Goal: Task Accomplishment & Management: Manage account settings

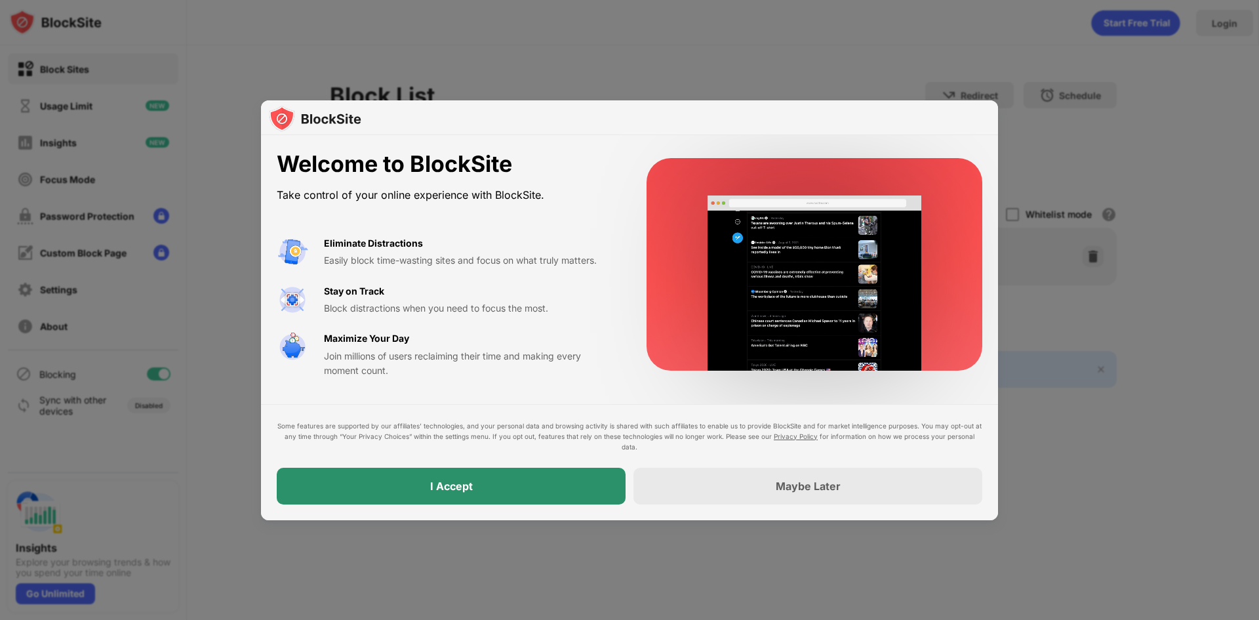
click at [574, 481] on div "I Accept" at bounding box center [451, 485] width 349 height 37
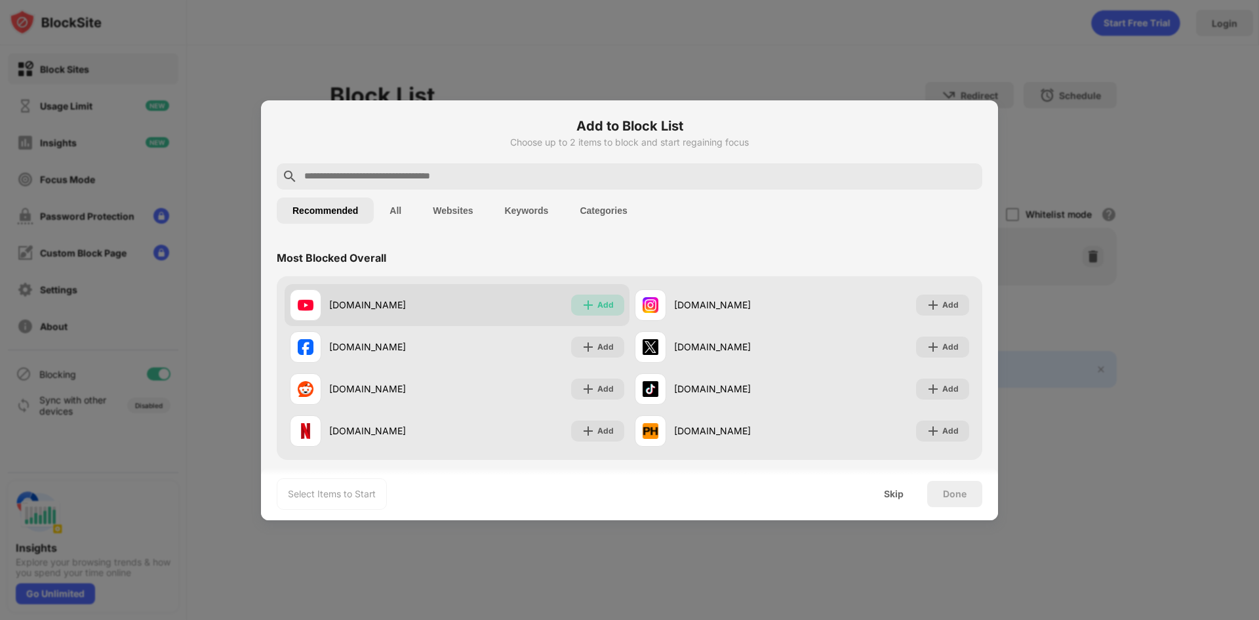
click at [601, 307] on div "Add" at bounding box center [605, 304] width 16 height 13
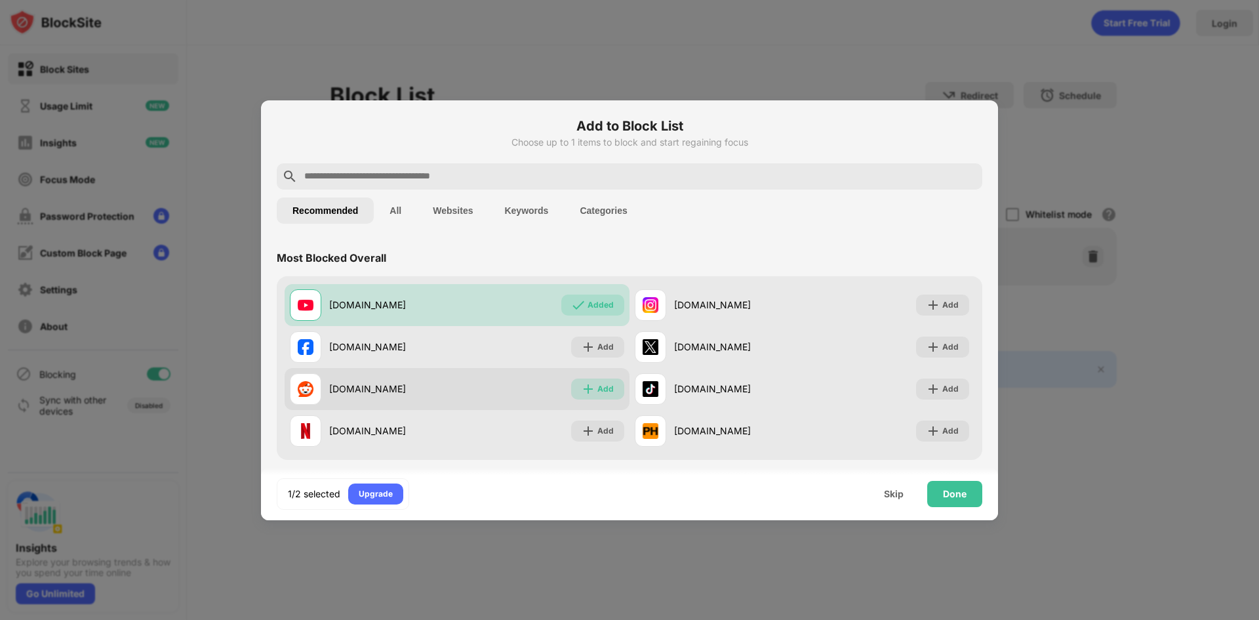
click at [602, 393] on div "Add" at bounding box center [605, 388] width 16 height 13
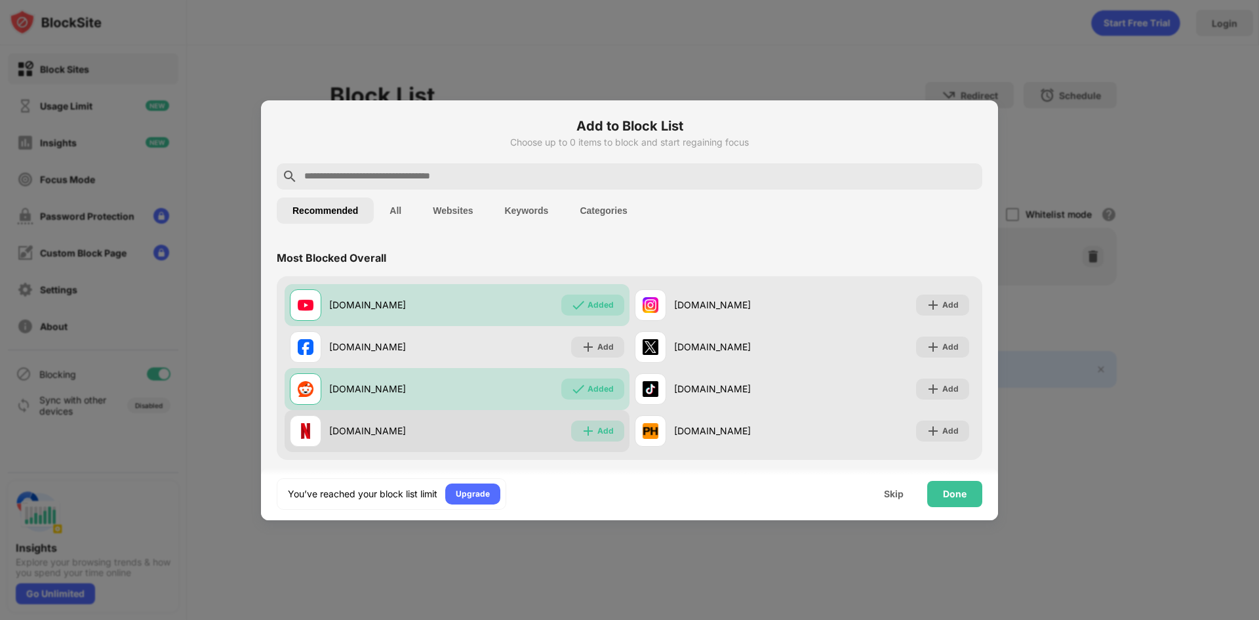
click at [584, 437] on div "Add" at bounding box center [597, 430] width 53 height 21
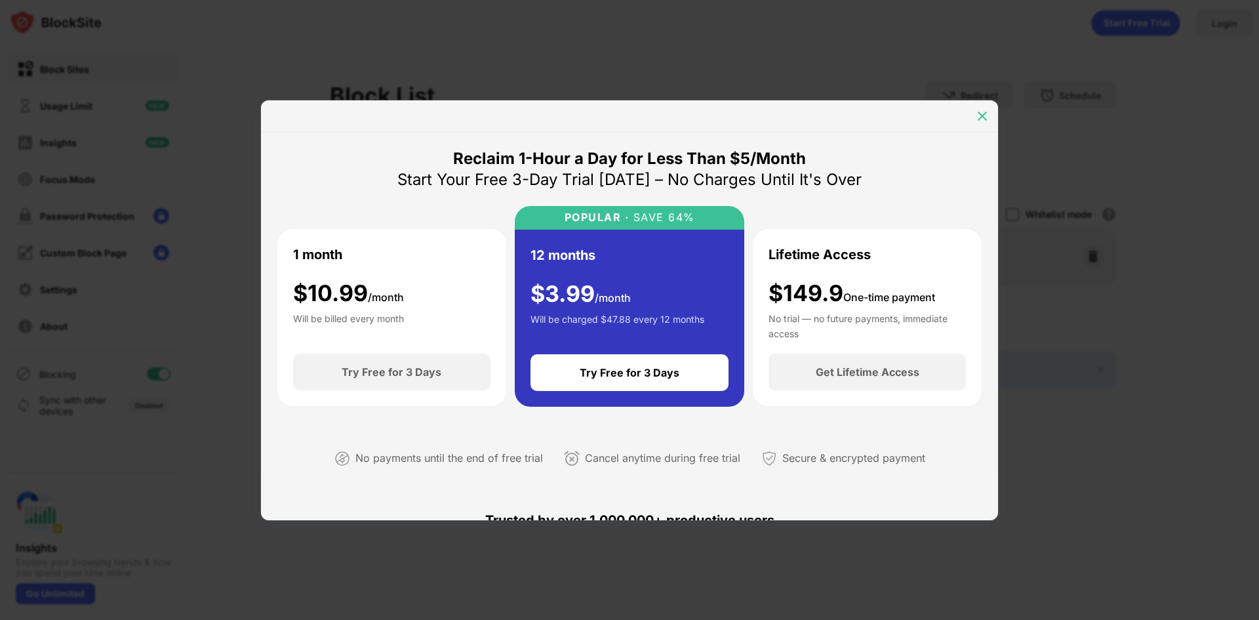
click at [980, 107] on div at bounding box center [982, 116] width 21 height 21
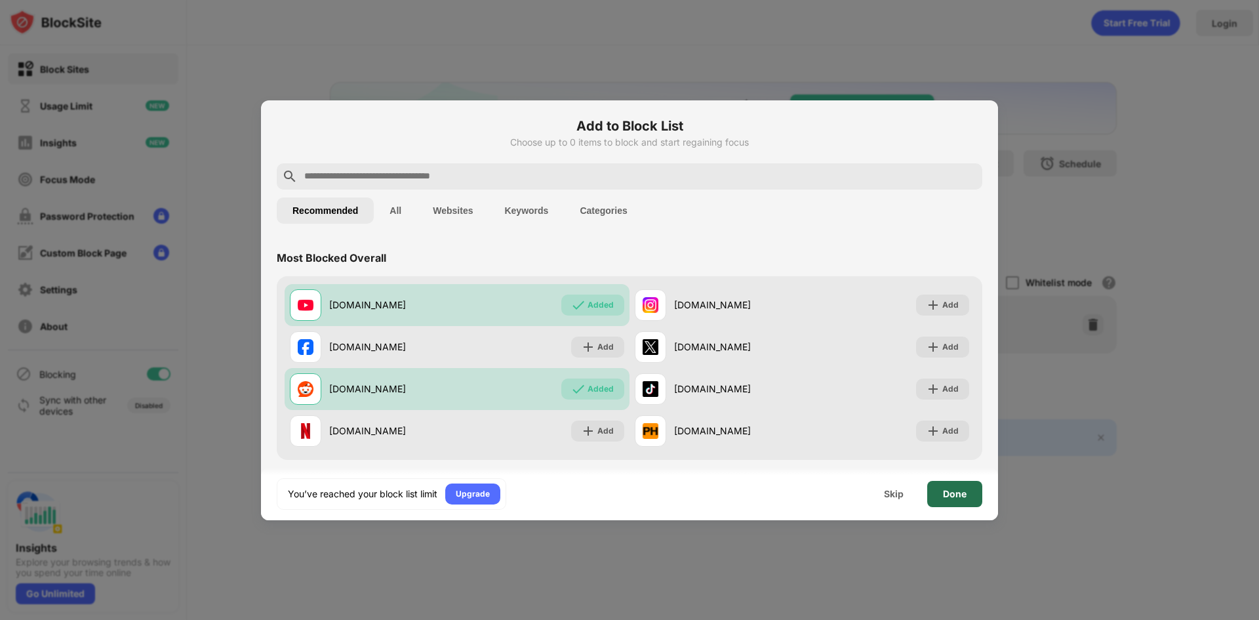
click at [966, 484] on div "Done" at bounding box center [954, 494] width 55 height 26
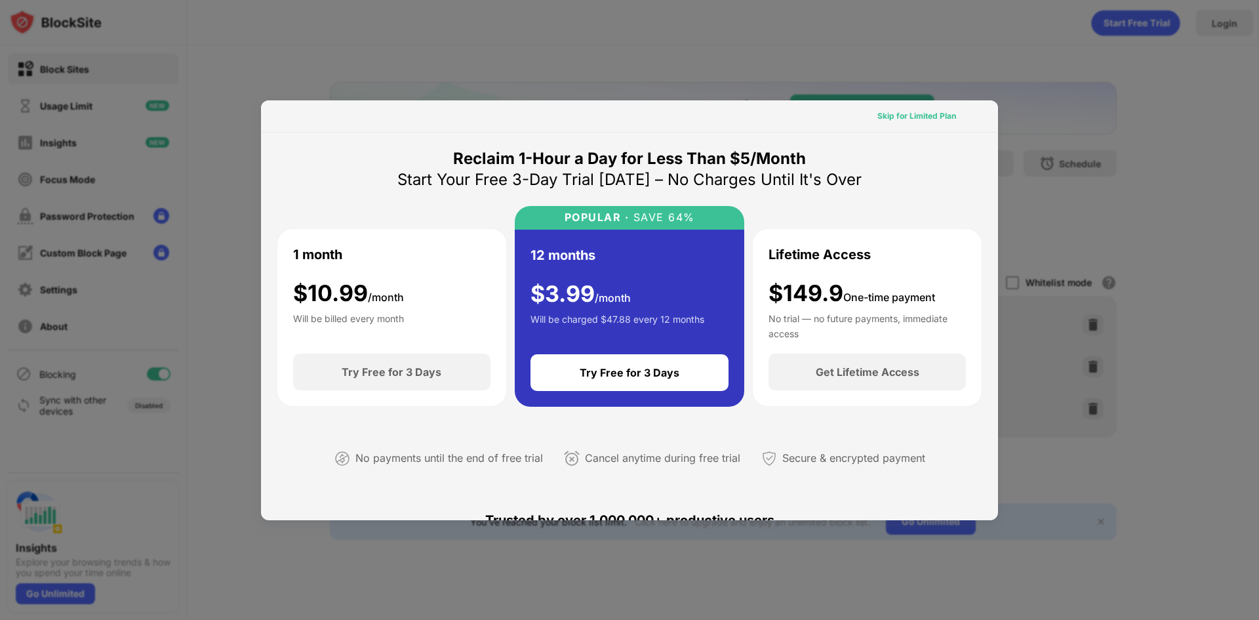
click at [918, 125] on div "Skip for Limited Plan" at bounding box center [917, 116] width 100 height 21
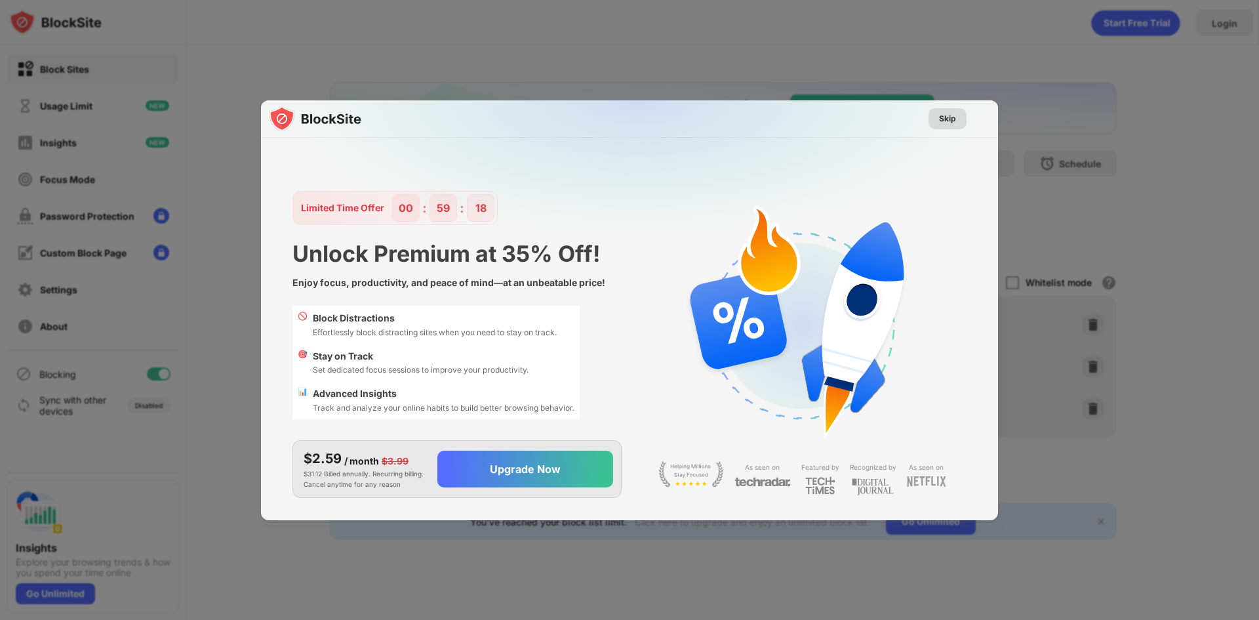
click at [953, 116] on div "Skip" at bounding box center [947, 118] width 17 height 13
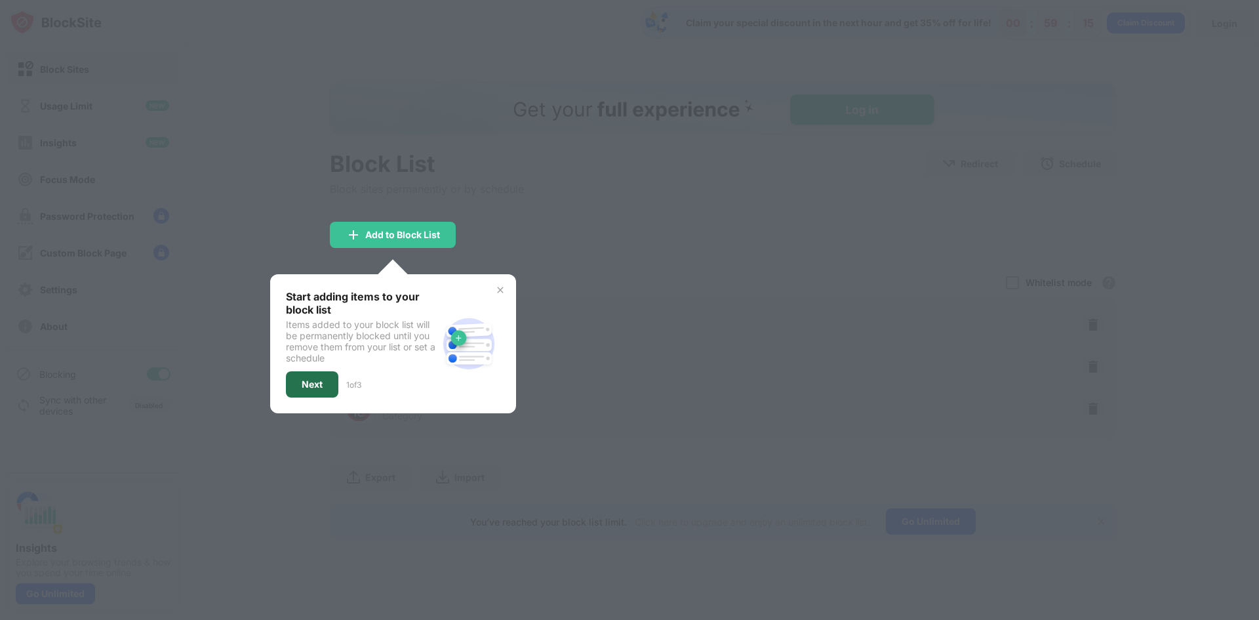
click at [314, 384] on div "Next" at bounding box center [312, 384] width 21 height 10
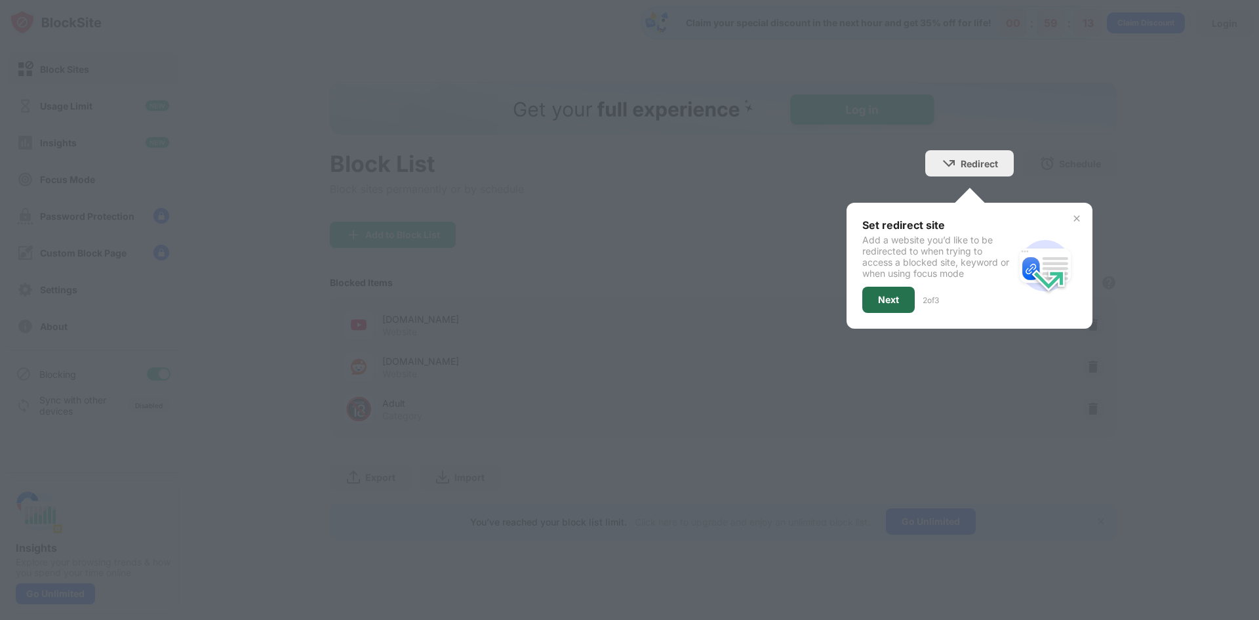
click at [909, 292] on div "Next" at bounding box center [888, 300] width 52 height 26
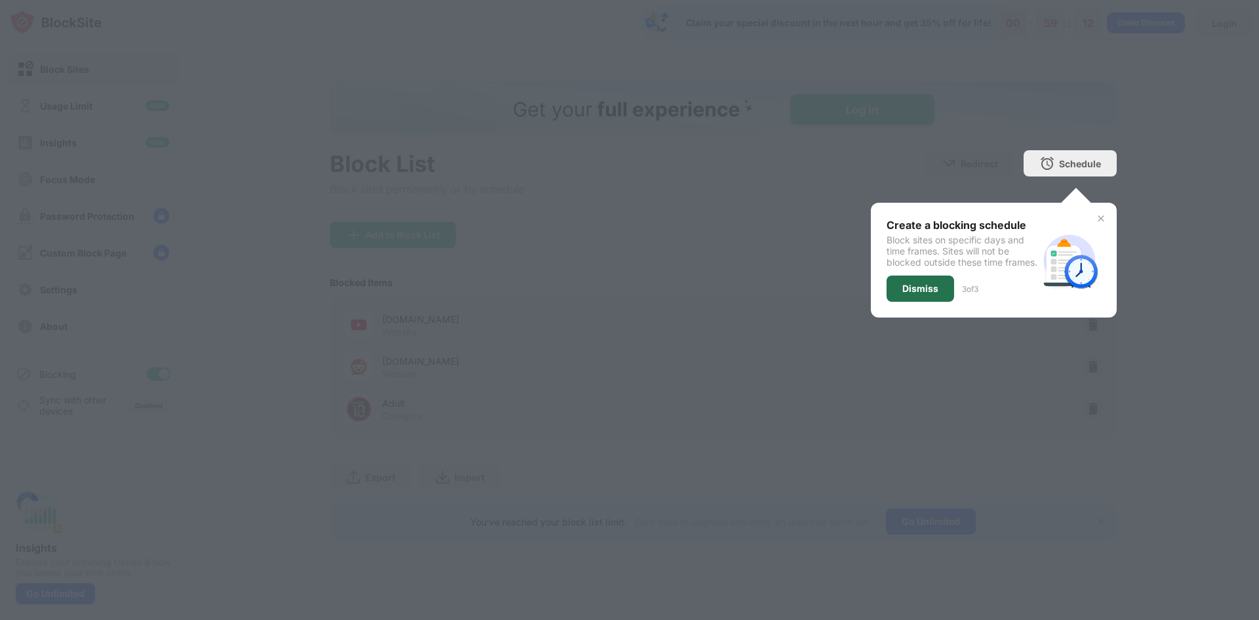
click at [917, 294] on div "Dismiss" at bounding box center [920, 288] width 36 height 10
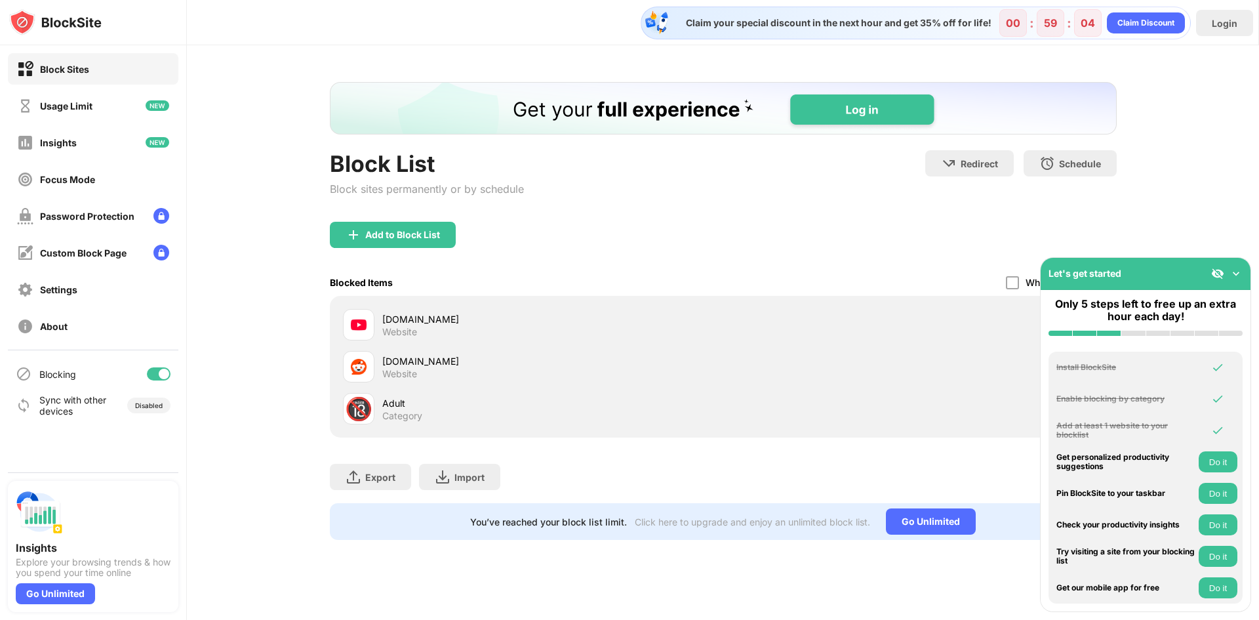
click at [1222, 461] on button "Do it" at bounding box center [1218, 461] width 39 height 21
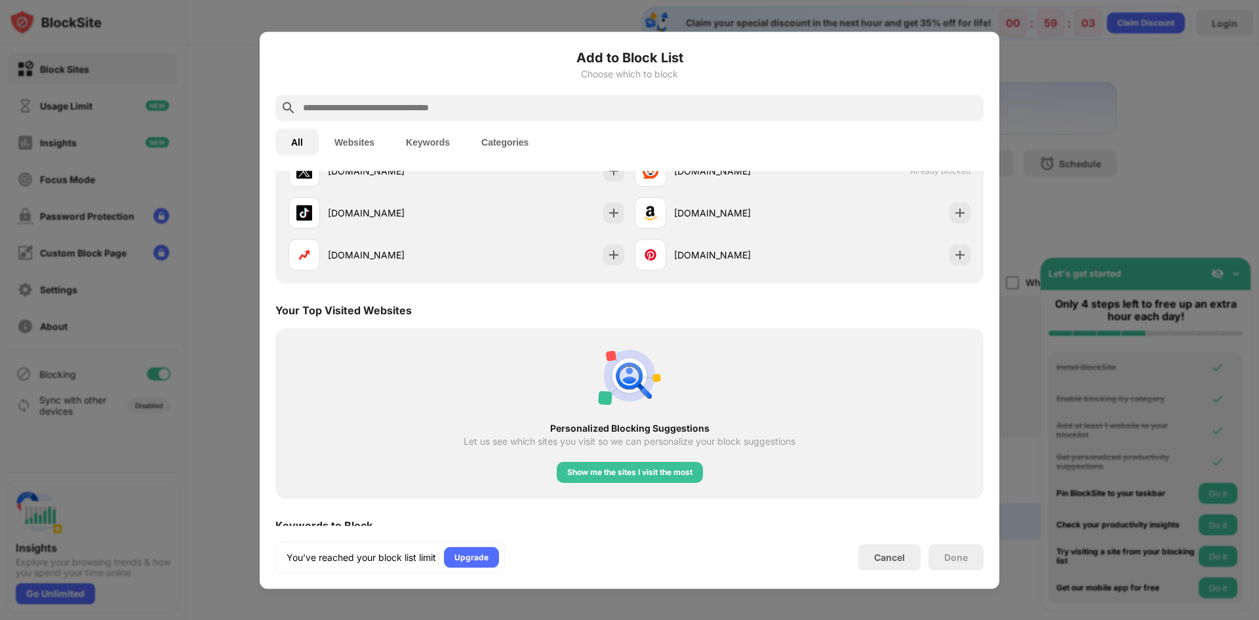
scroll to position [456, 0]
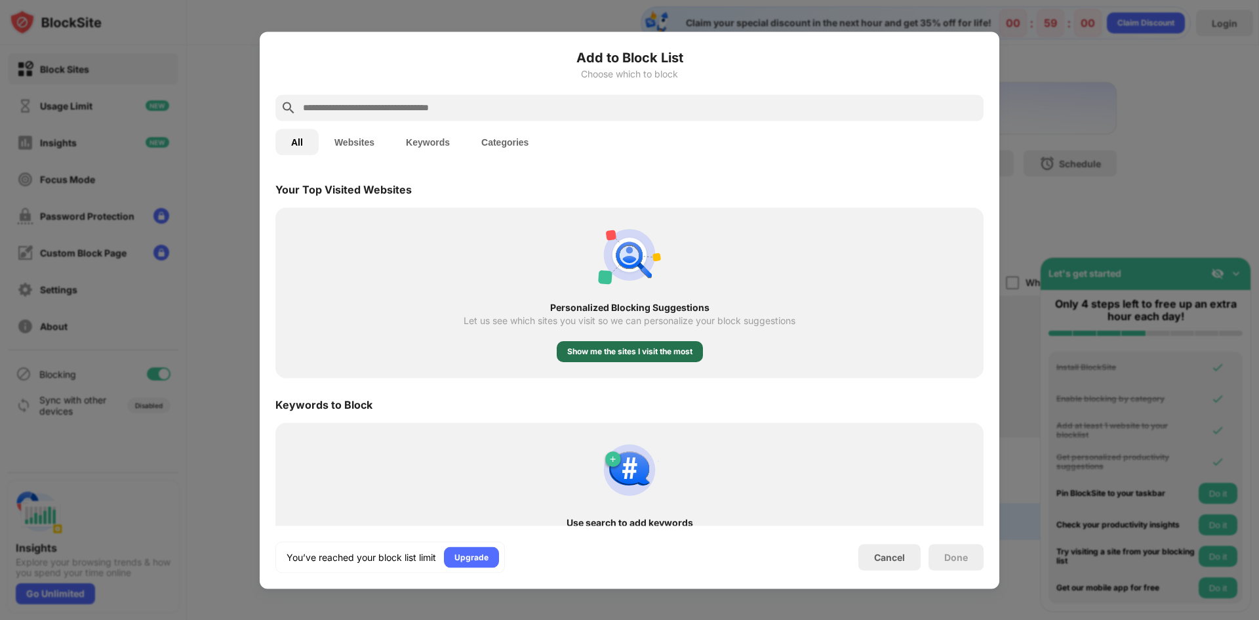
click at [666, 350] on div "Show me the sites I visit the most" at bounding box center [629, 351] width 125 height 13
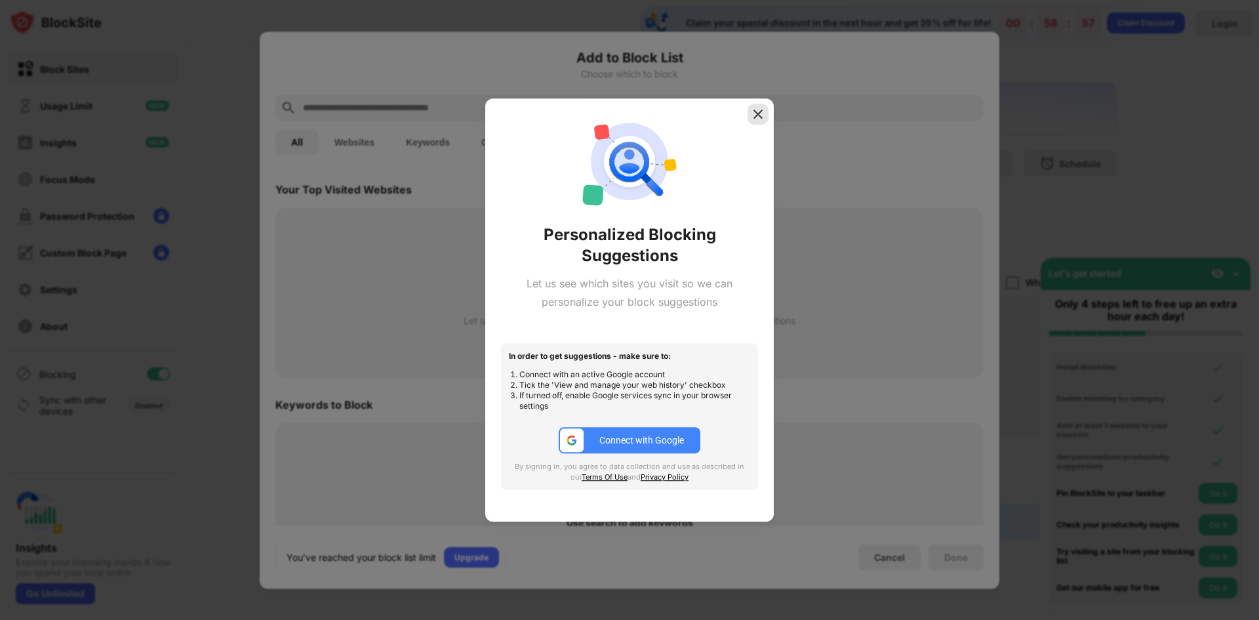
click at [762, 108] on img at bounding box center [757, 114] width 13 height 13
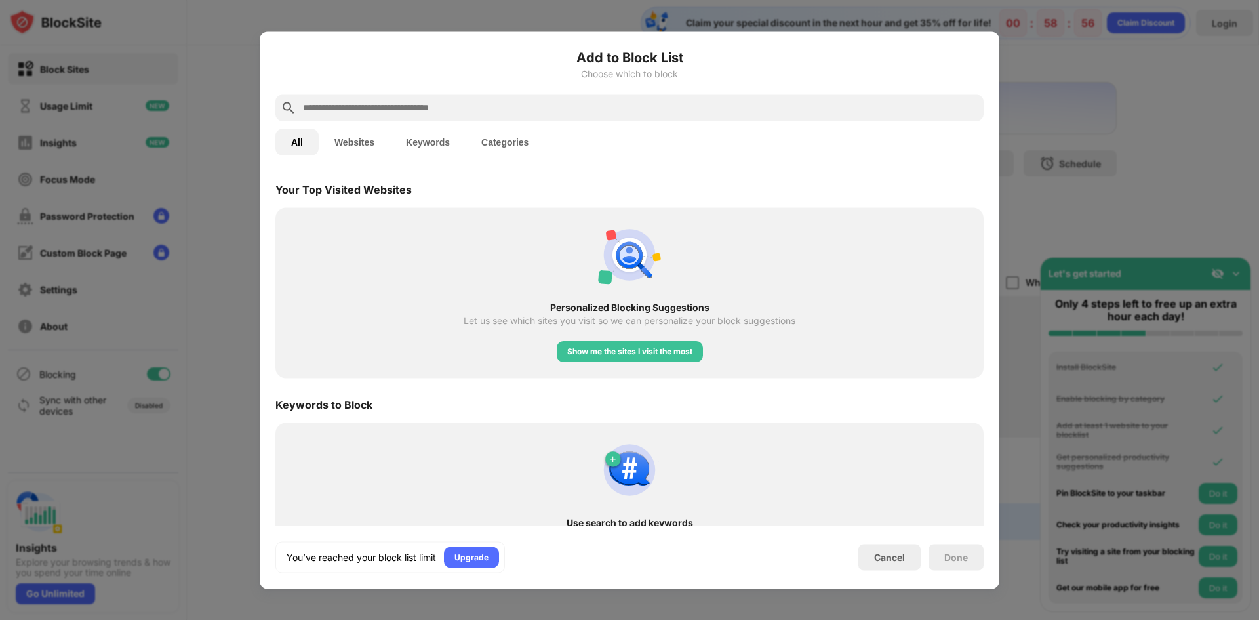
scroll to position [487, 0]
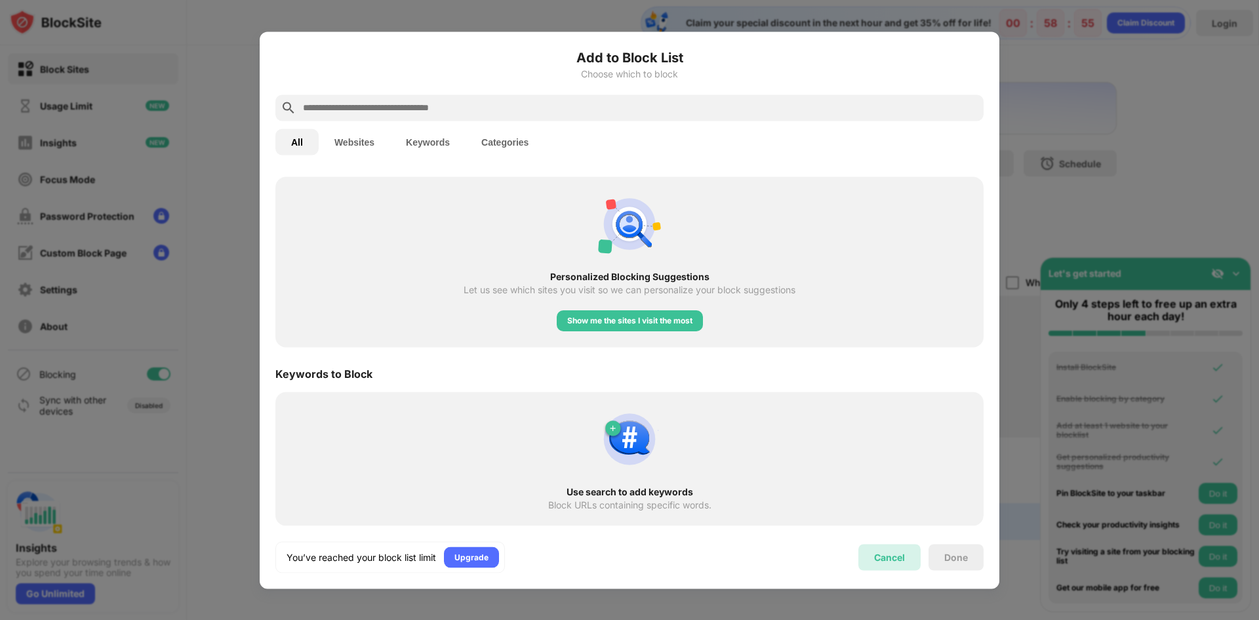
click at [891, 554] on div "Cancel" at bounding box center [889, 556] width 31 height 11
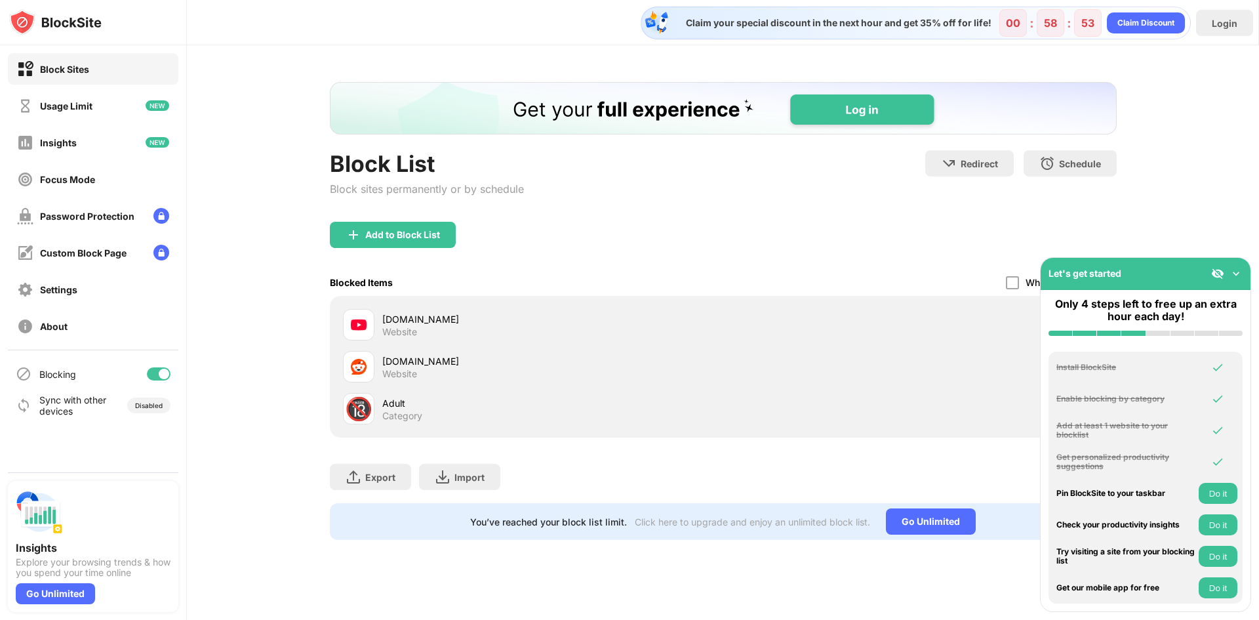
click at [1233, 266] on div "Let's get started" at bounding box center [1146, 274] width 210 height 32
click at [1237, 274] on img at bounding box center [1235, 273] width 13 height 13
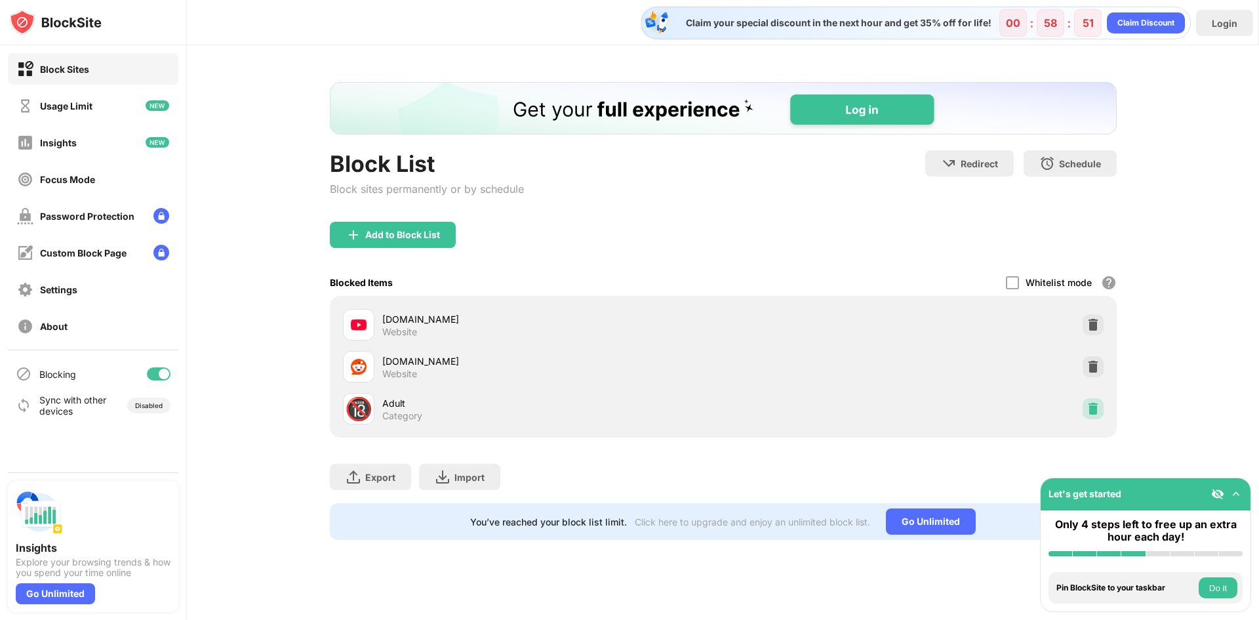
click at [1088, 410] on img at bounding box center [1092, 408] width 13 height 13
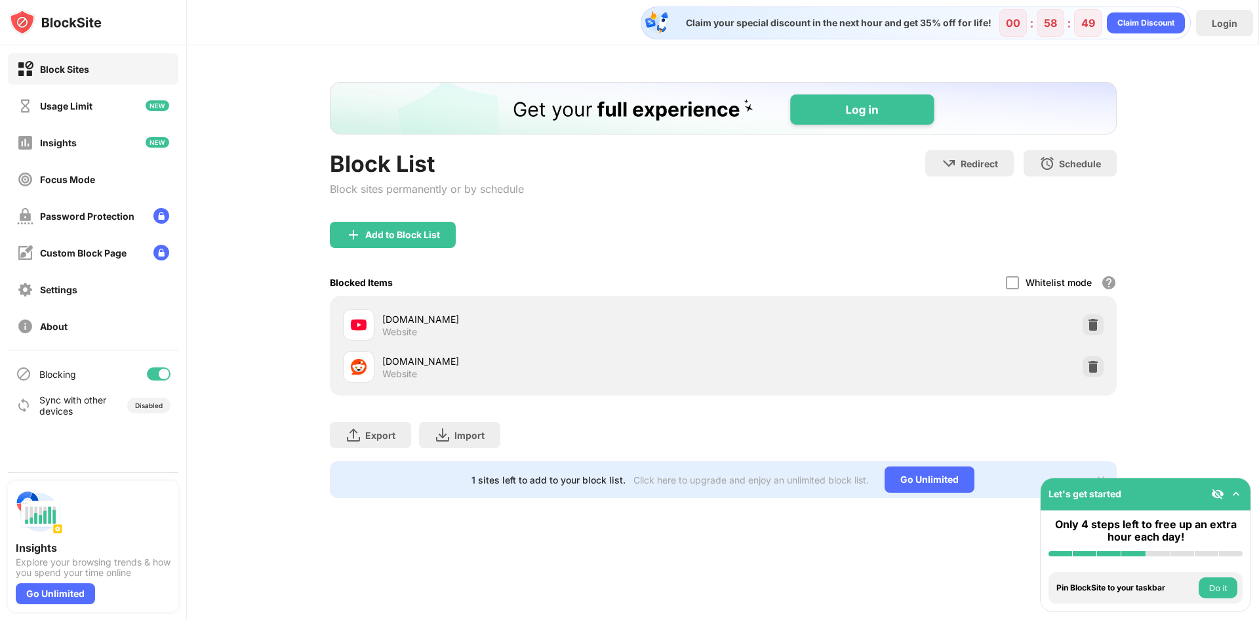
click at [1020, 284] on div "Whitelist mode Block all websites except for those in your whitelist. Whitelist…" at bounding box center [1061, 282] width 111 height 27
click at [1012, 283] on div at bounding box center [1012, 282] width 13 height 13
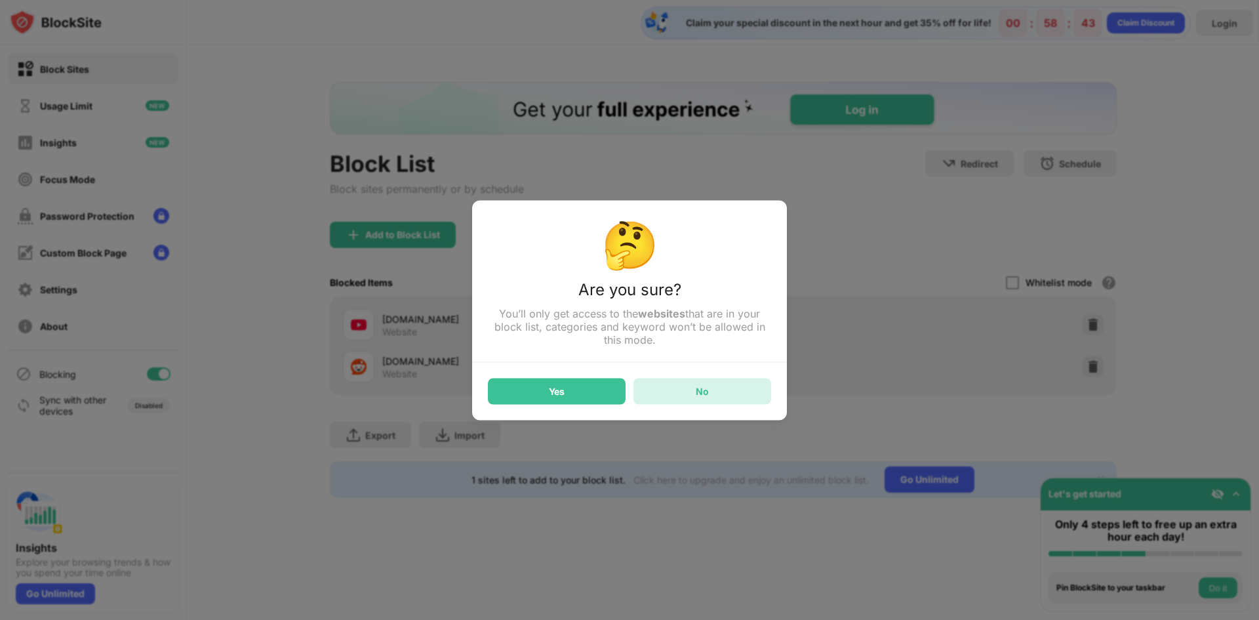
click at [721, 396] on div "No" at bounding box center [702, 391] width 138 height 26
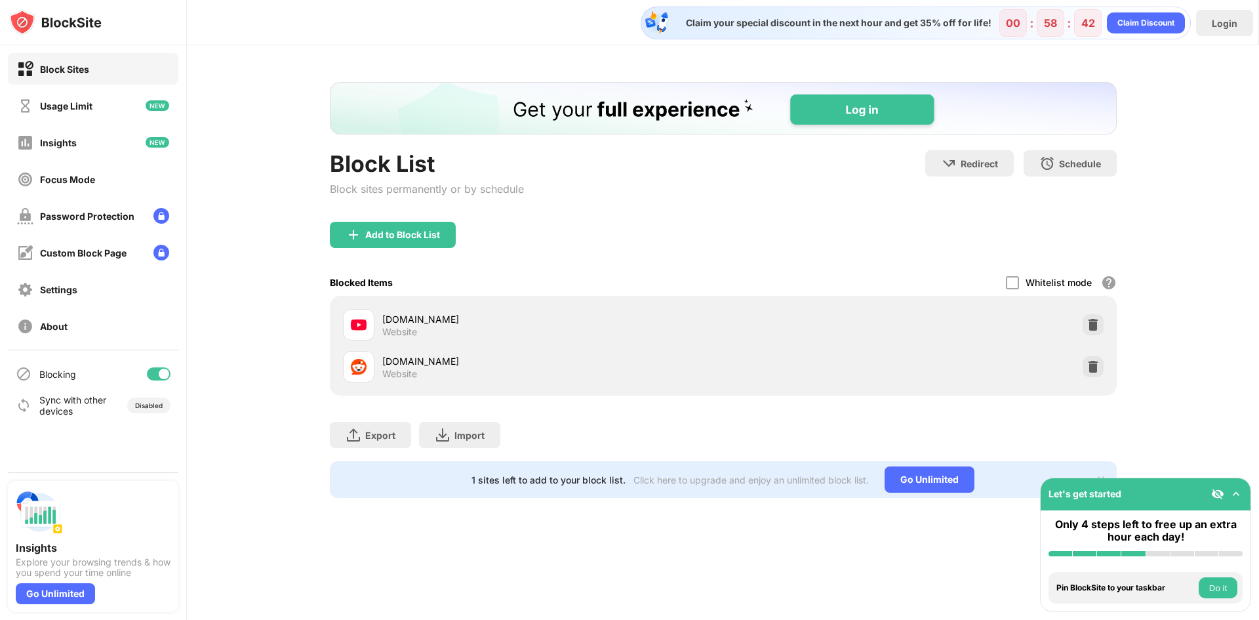
click at [1217, 490] on img at bounding box center [1217, 493] width 13 height 13
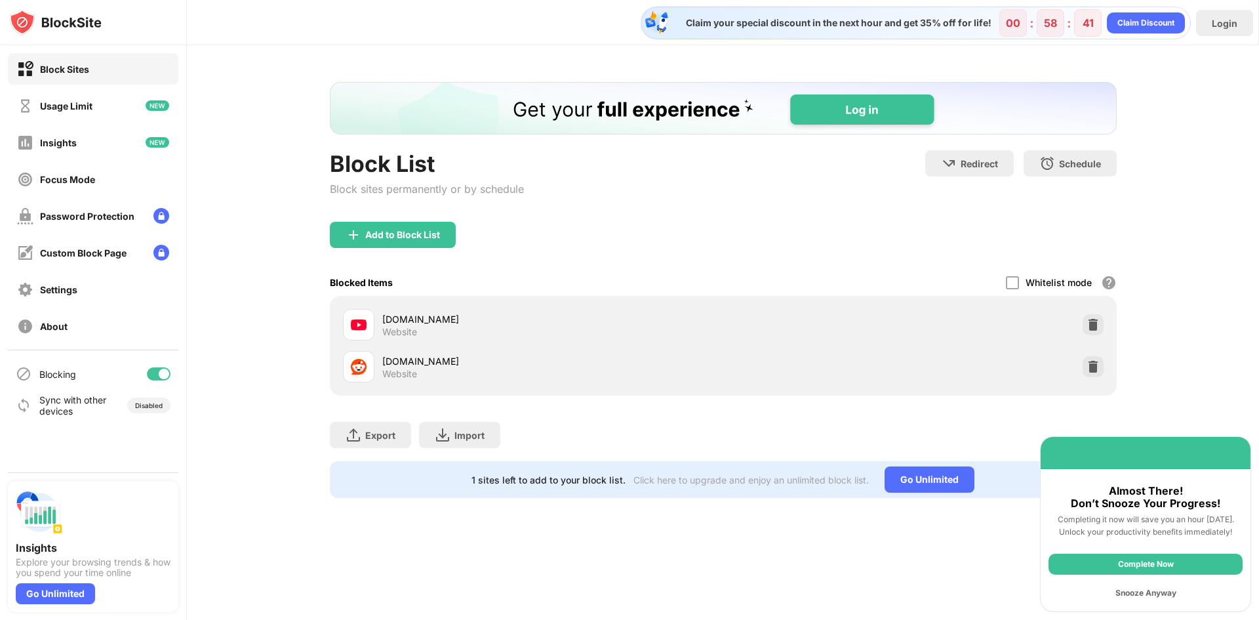
scroll to position [0, 0]
click at [113, 211] on div "Password Protection" at bounding box center [87, 215] width 94 height 11
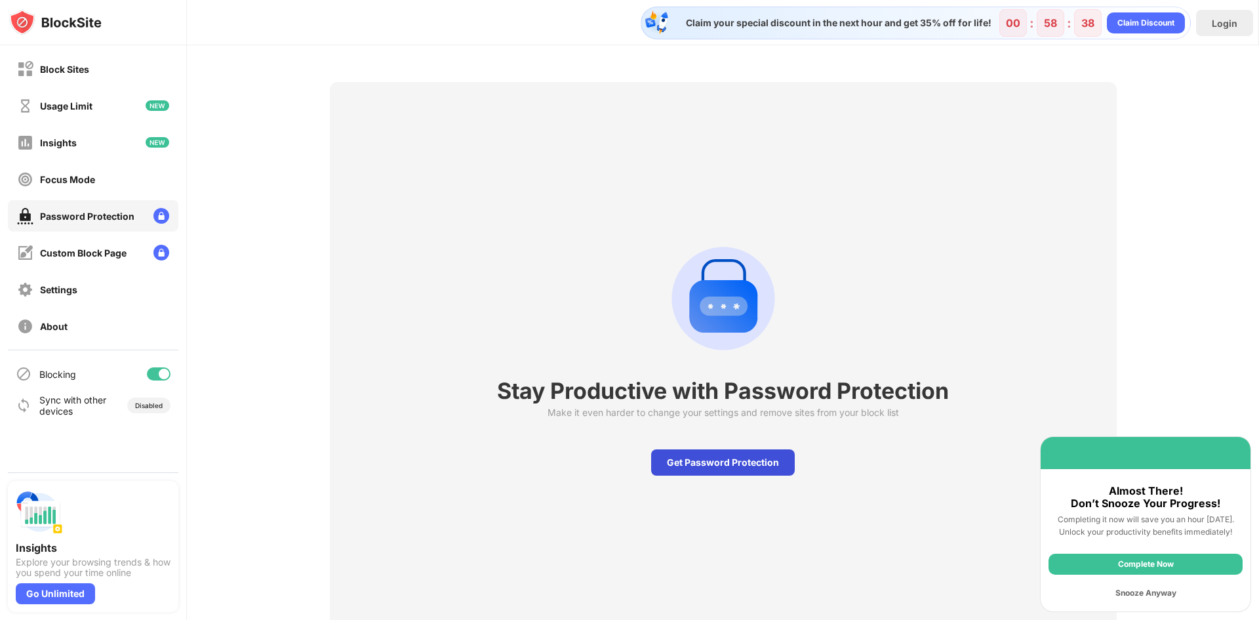
click at [714, 463] on div "Get Password Protection" at bounding box center [723, 462] width 144 height 26
